Goal: Book appointment/travel/reservation

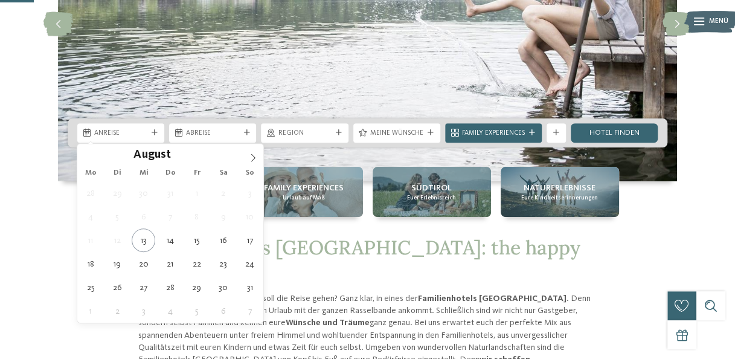
click at [127, 132] on span "Anreise" at bounding box center [120, 134] width 53 height 10
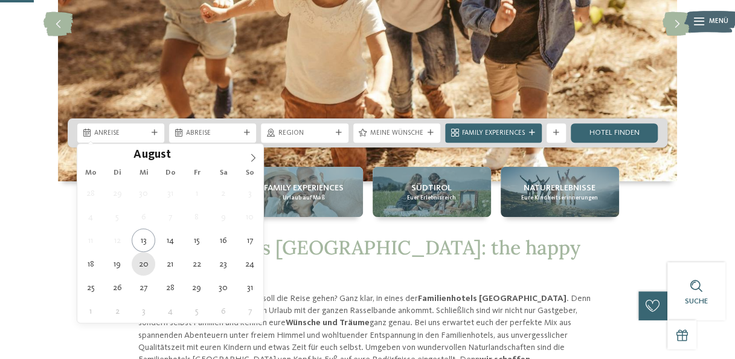
type div "20.08.2025"
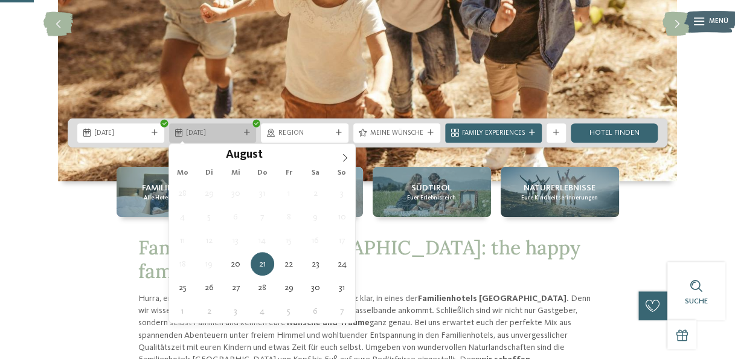
click at [191, 136] on span "21.08.2025" at bounding box center [212, 134] width 53 height 10
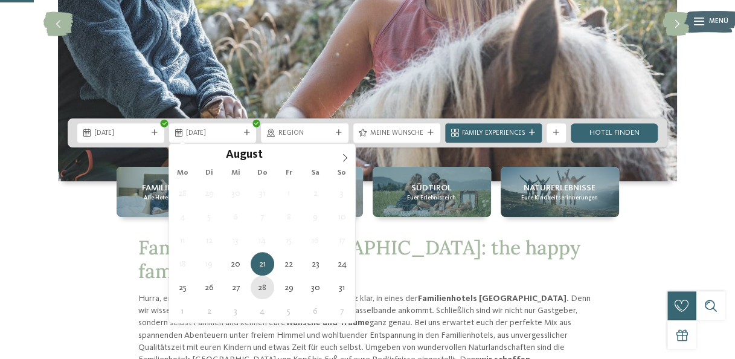
type div "28.08.2025"
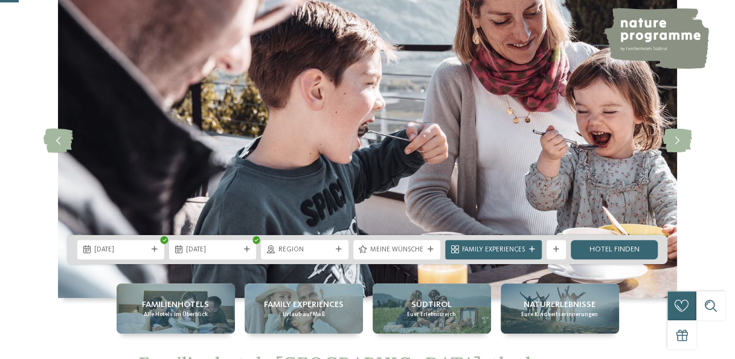
scroll to position [121, 0]
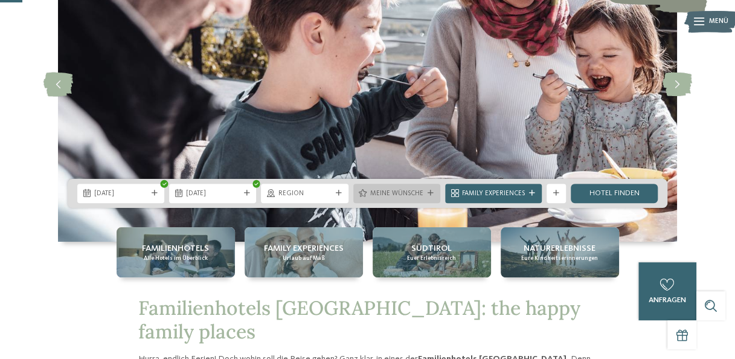
click at [396, 194] on span "Meine Wünsche" at bounding box center [396, 194] width 53 height 10
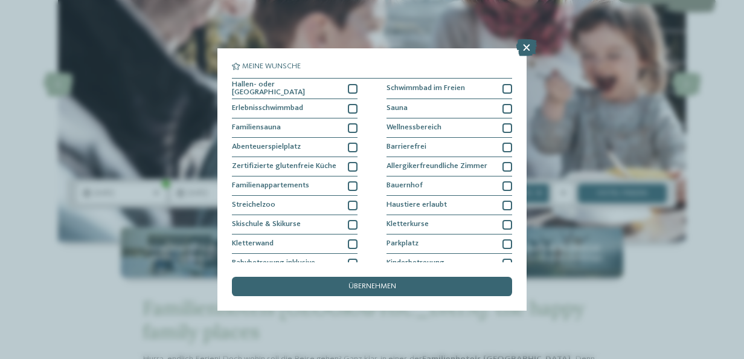
click at [537, 49] on div "Meine Wünsche Hallen- oder Schleusenbad Schwimmbad im Freien" at bounding box center [372, 179] width 744 height 359
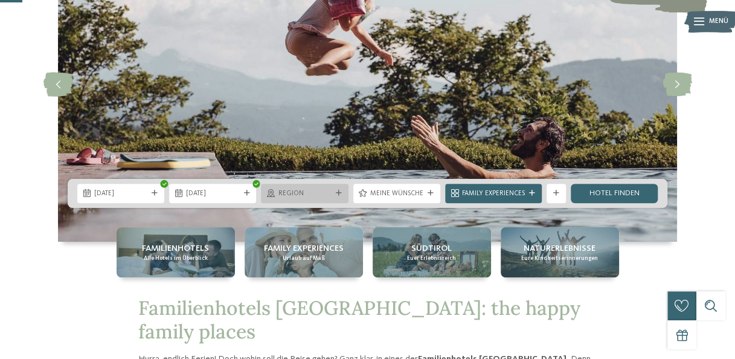
click at [278, 188] on div "Region" at bounding box center [304, 193] width 58 height 10
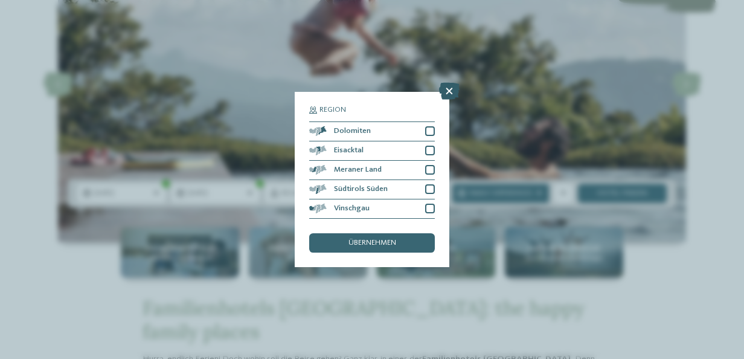
click at [448, 91] on icon at bounding box center [449, 91] width 21 height 17
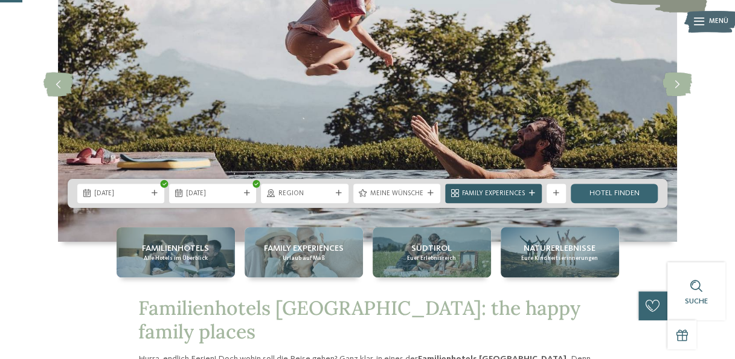
click at [532, 186] on div "Family Experiences" at bounding box center [493, 192] width 97 height 19
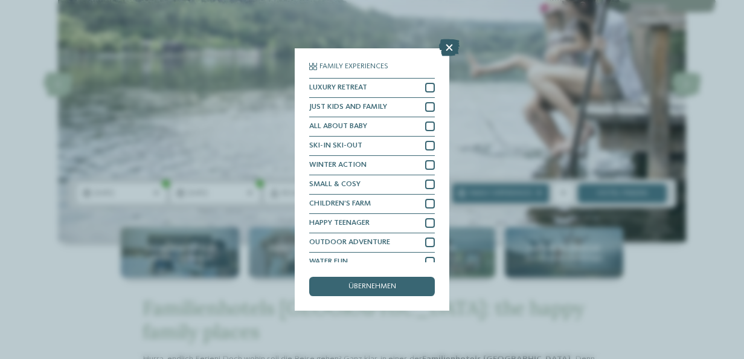
click at [453, 50] on icon at bounding box center [449, 47] width 21 height 17
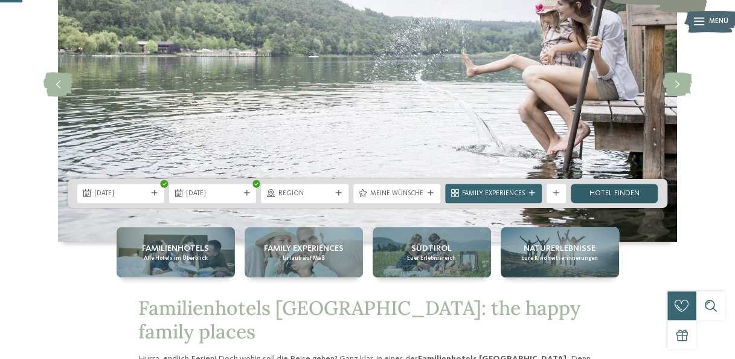
click at [608, 193] on link "Hotel finden" at bounding box center [613, 192] width 87 height 19
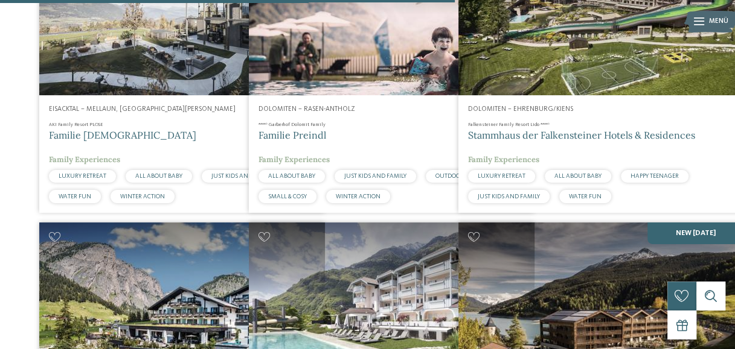
scroll to position [1867, 19]
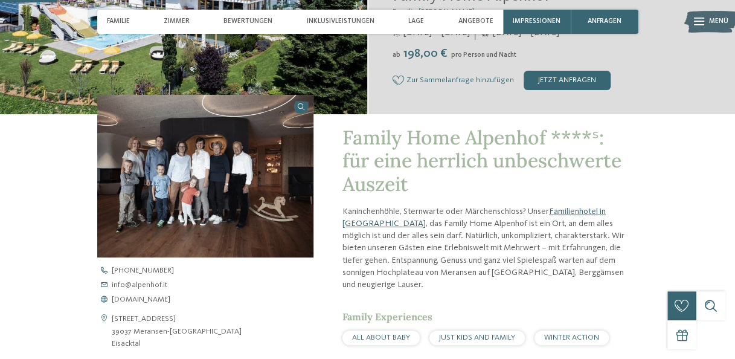
scroll to position [241, 0]
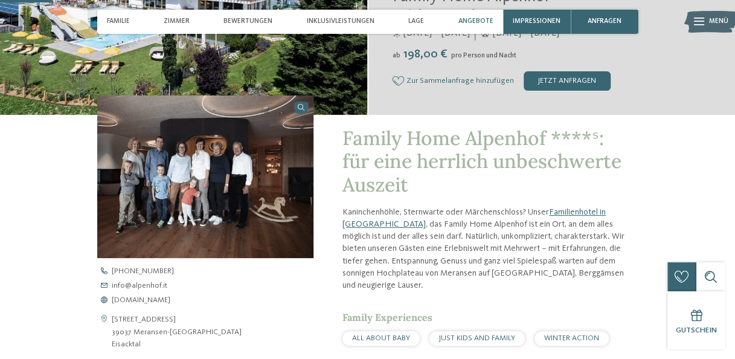
click at [470, 31] on div "Angebote" at bounding box center [475, 22] width 45 height 24
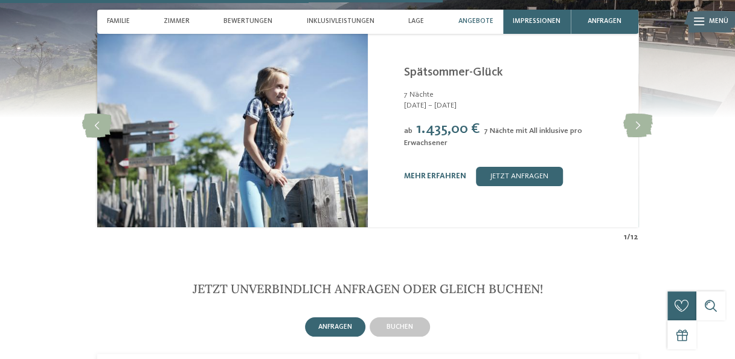
scroll to position [2038, 0]
